Goal: Information Seeking & Learning: Understand process/instructions

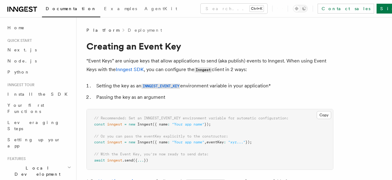
click at [0, 0] on link "Creating a new Event Key" at bounding box center [0, 0] width 0 height 0
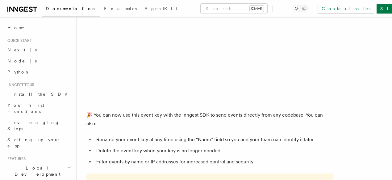
scroll to position [359, 0]
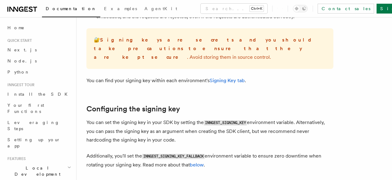
scroll to position [153, 0]
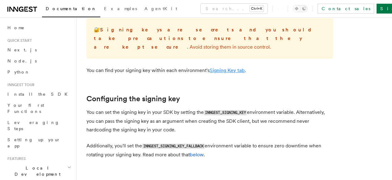
click at [229, 71] on link "Signing Key tab" at bounding box center [226, 71] width 35 height 6
